Goal: Task Accomplishment & Management: Manage account settings

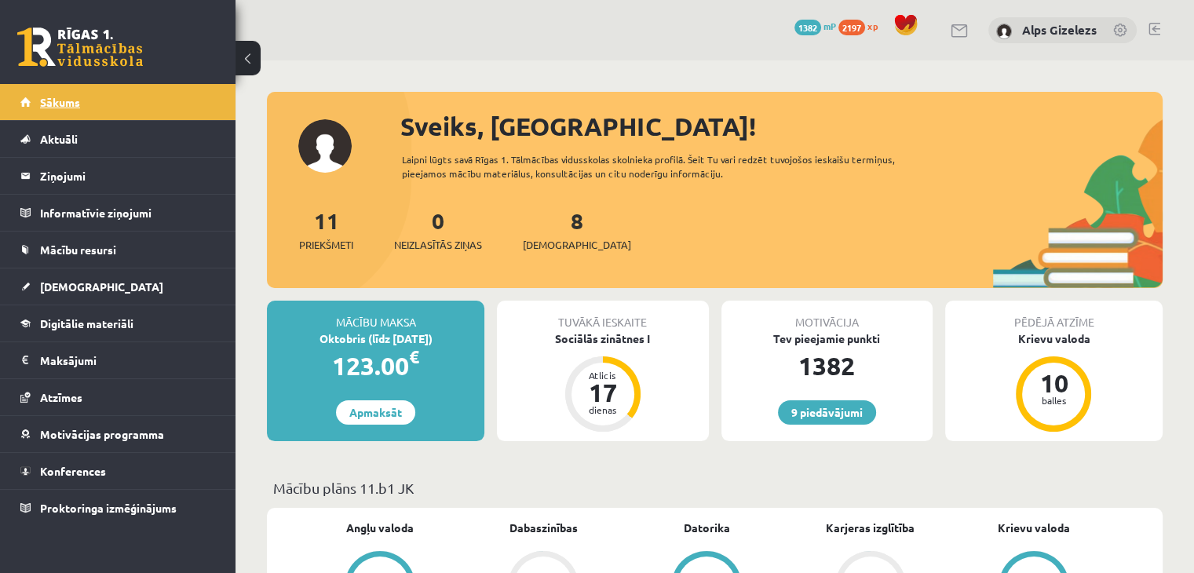
click at [47, 95] on link "Sākums" at bounding box center [117, 102] width 195 height 36
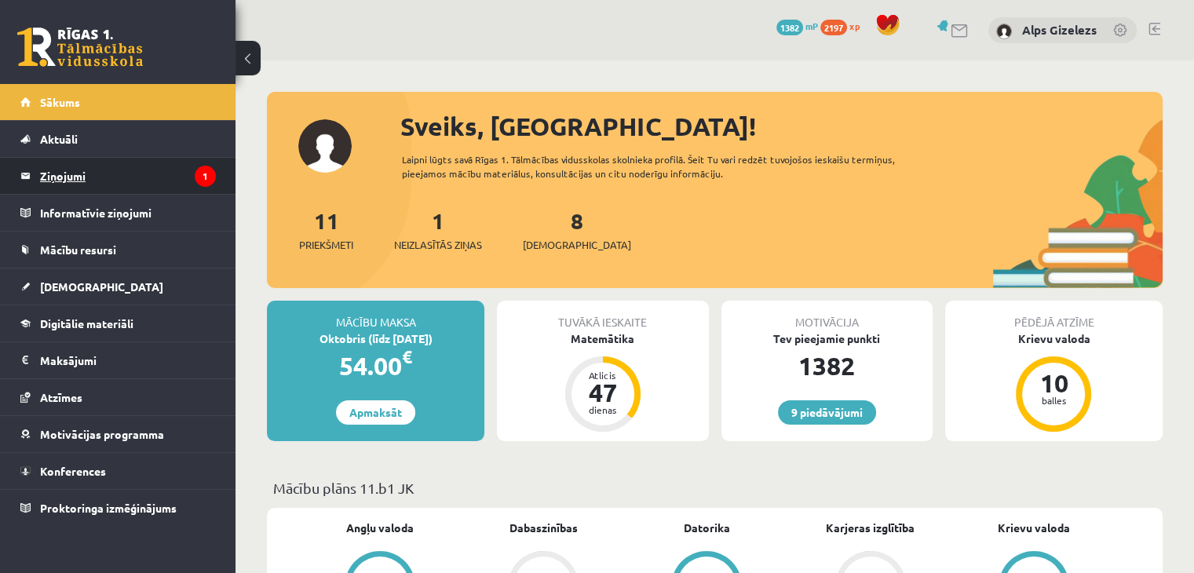
click at [69, 181] on legend "Ziņojumi 1" at bounding box center [128, 176] width 176 height 36
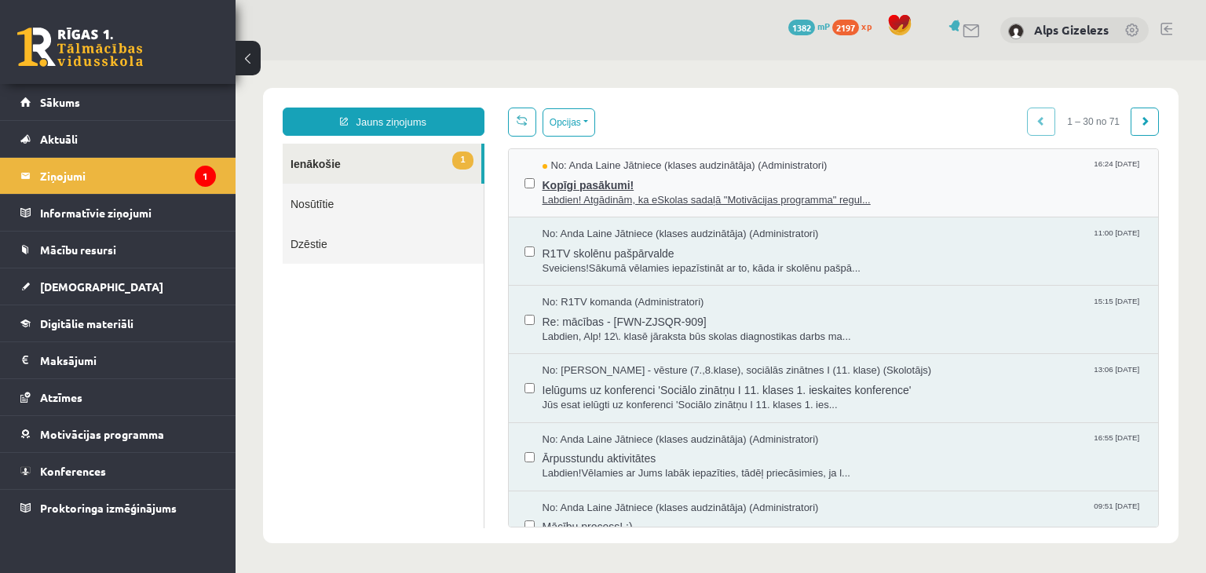
click at [567, 183] on span "Kopīgi pasākumi!" at bounding box center [842, 183] width 601 height 20
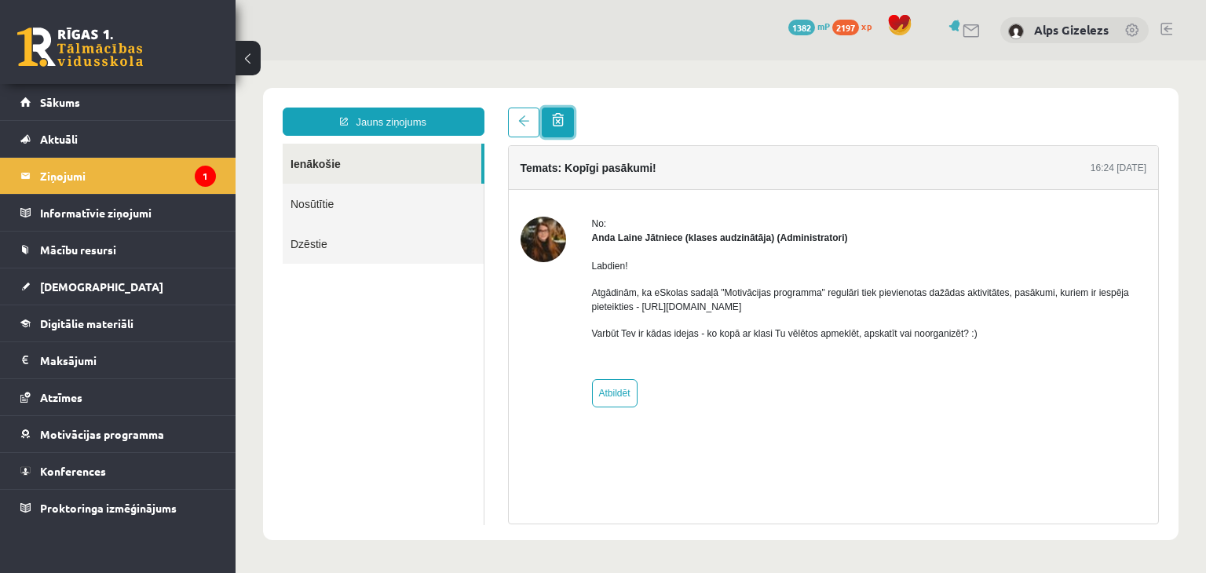
click at [562, 117] on span at bounding box center [558, 119] width 12 height 13
click at [56, 178] on legend "Ziņojumi 1" at bounding box center [128, 176] width 176 height 36
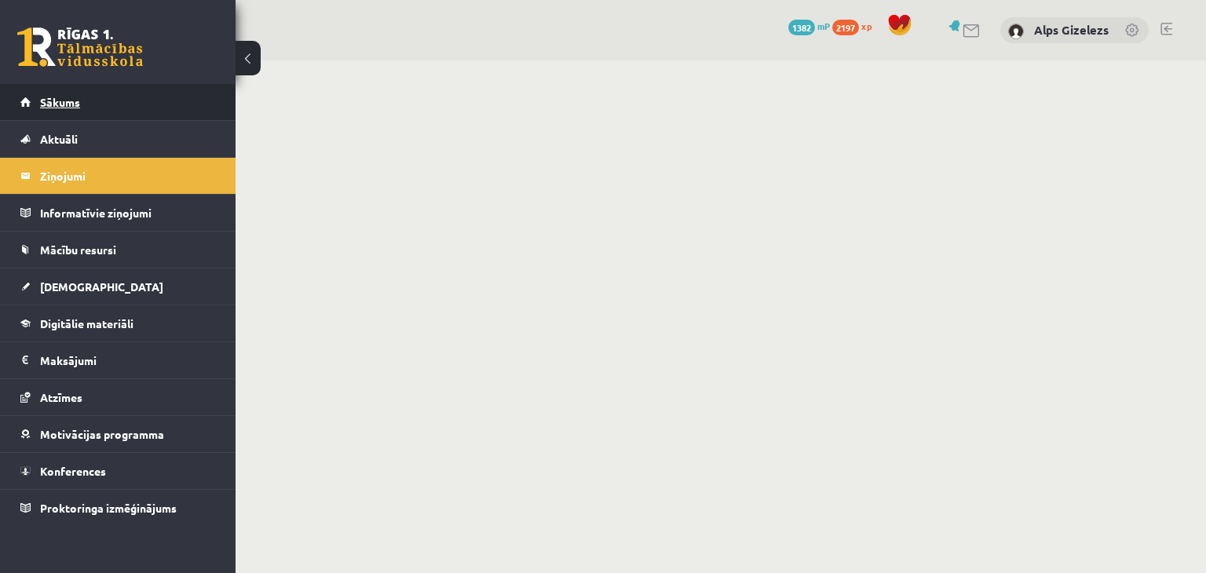
click at [42, 104] on span "Sākums" at bounding box center [60, 102] width 40 height 14
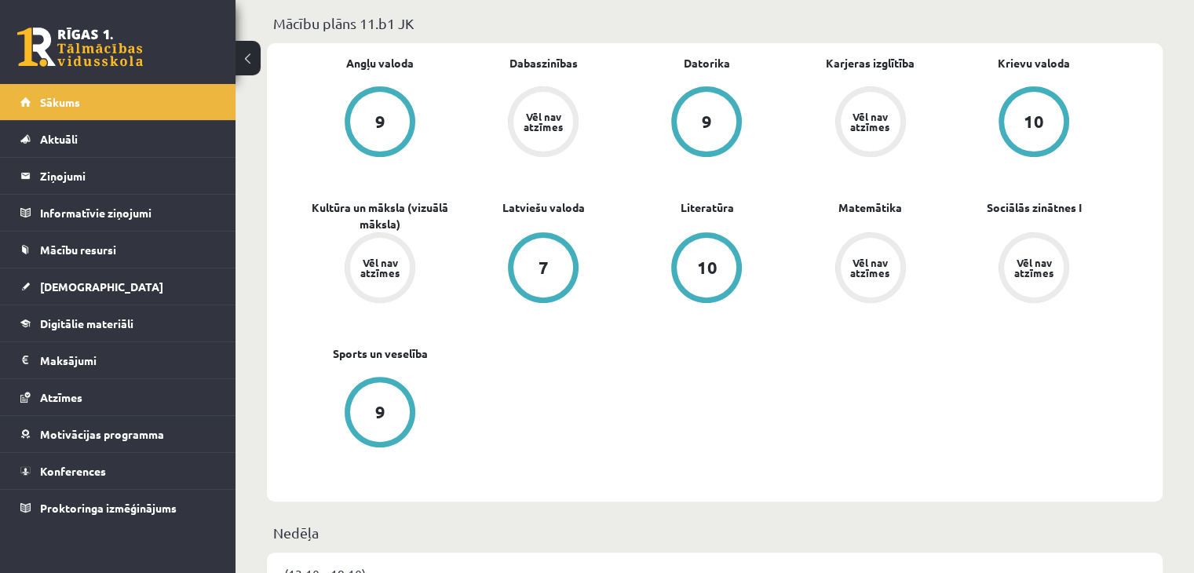
scroll to position [471, 0]
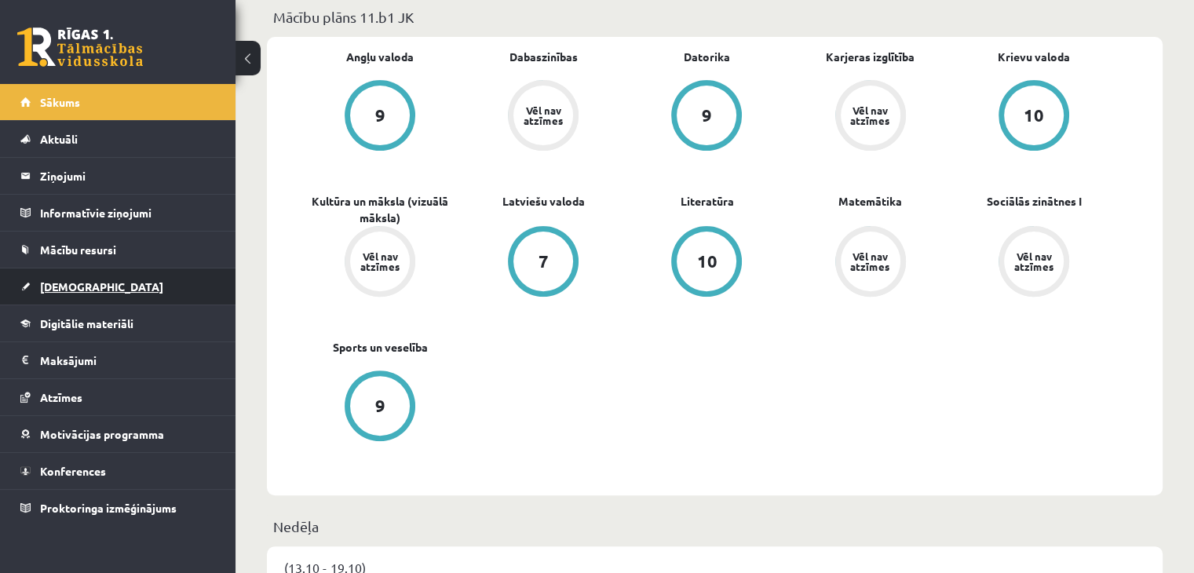
click at [82, 293] on link "[DEMOGRAPHIC_DATA]" at bounding box center [117, 286] width 195 height 36
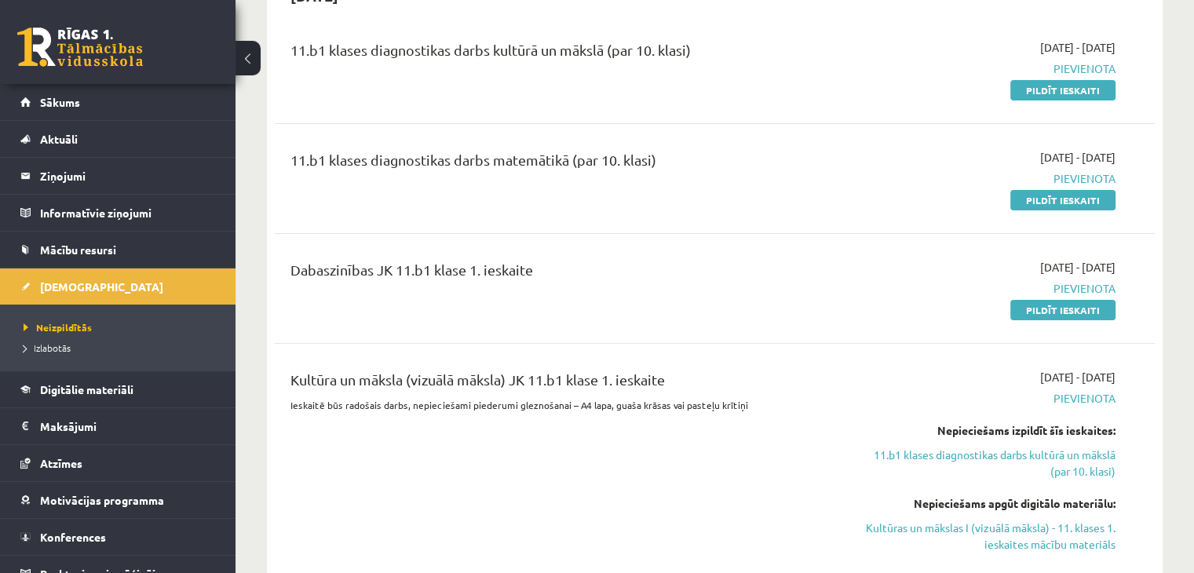
scroll to position [188, 0]
